Goal: Find specific page/section: Find specific page/section

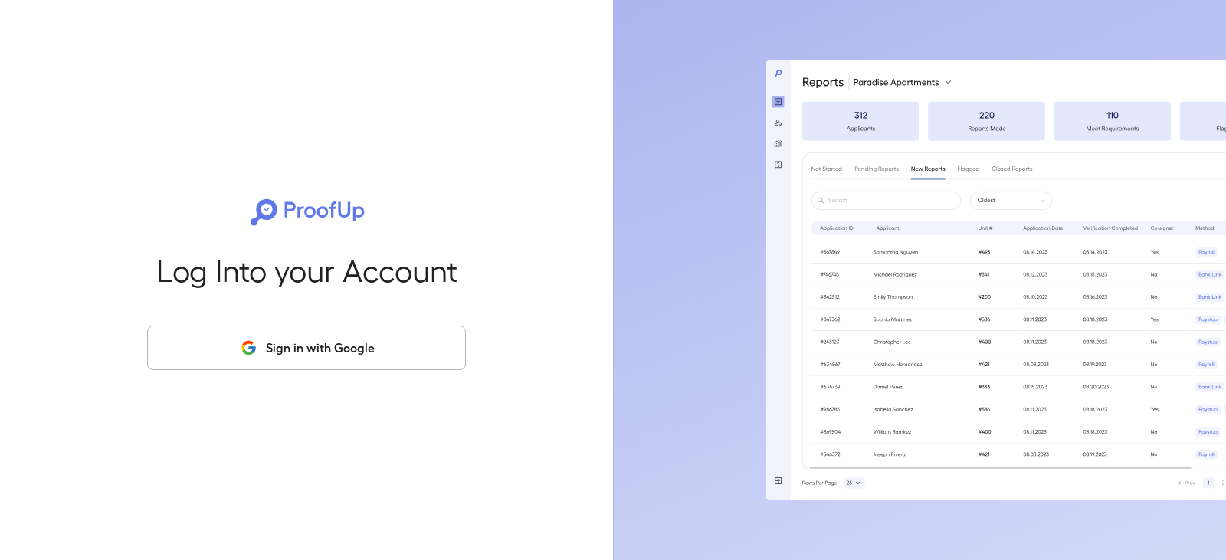
drag, startPoint x: 282, startPoint y: 346, endPoint x: 281, endPoint y: 337, distance: 9.2
click at [279, 344] on button "Sign in with Google" at bounding box center [306, 348] width 319 height 44
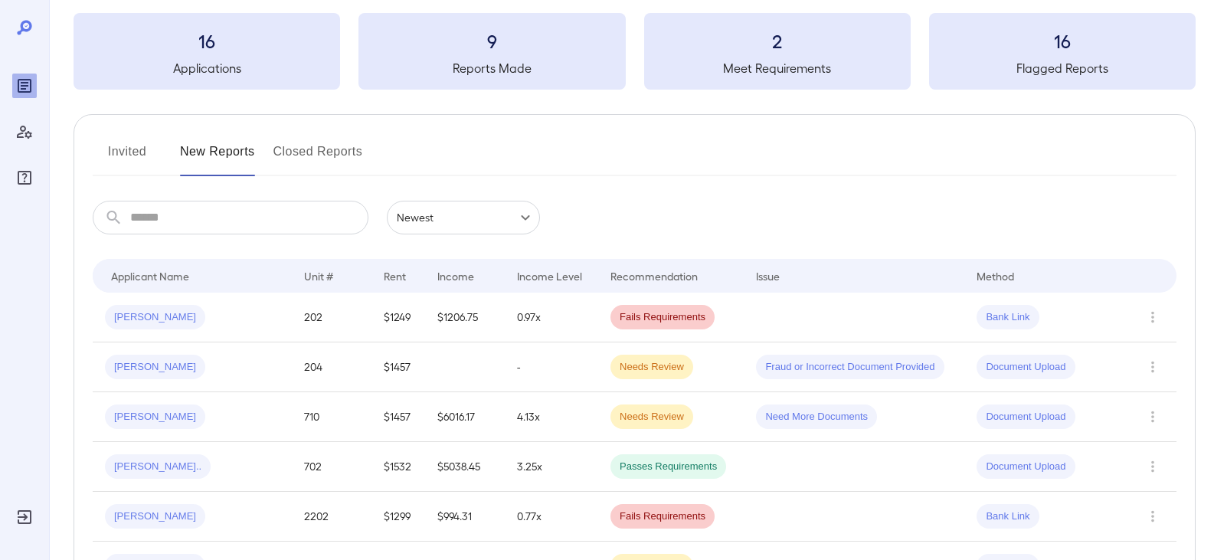
scroll to position [77, 0]
click at [141, 316] on span "[PERSON_NAME]" at bounding box center [155, 316] width 100 height 15
